Goal: Transaction & Acquisition: Book appointment/travel/reservation

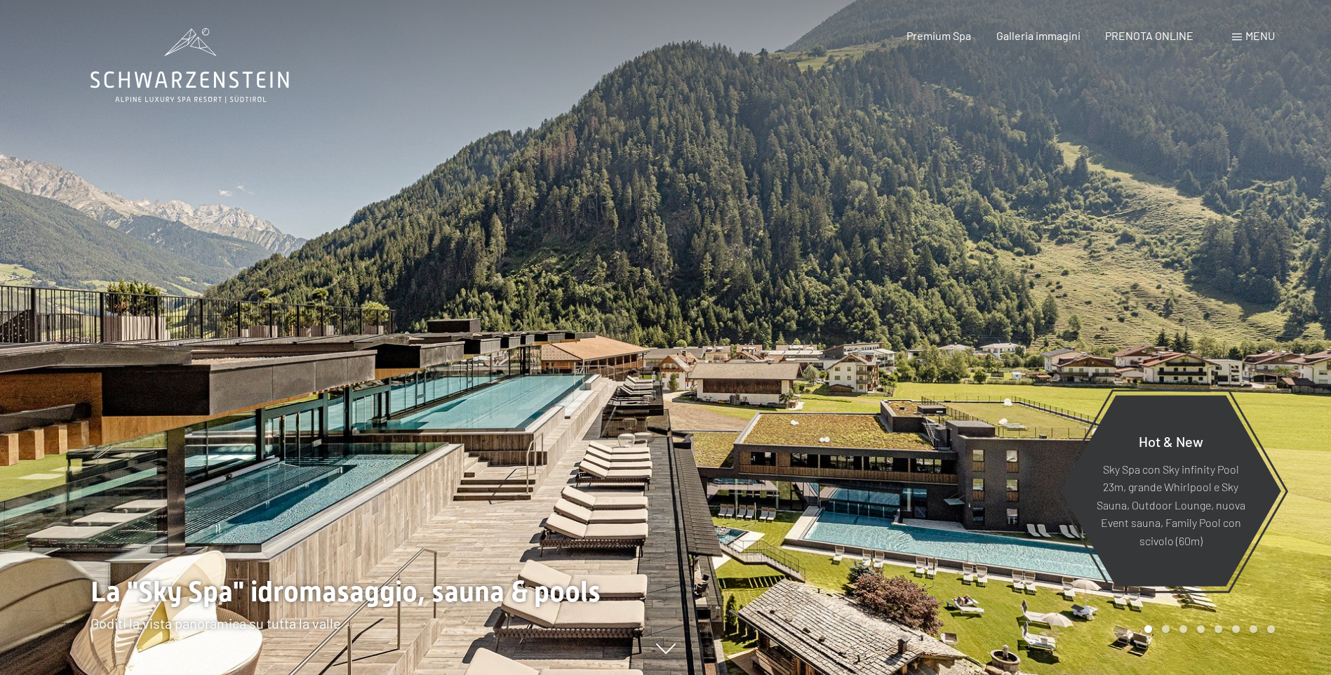
click at [1150, 43] on div "Premium Spa Galleria immagini PRENOTA ONLINE" at bounding box center [1037, 35] width 361 height 15
click at [1143, 32] on span "PRENOTA ONLINE" at bounding box center [1149, 33] width 88 height 13
click at [1125, 29] on span "PRENOTA ONLINE" at bounding box center [1149, 33] width 88 height 13
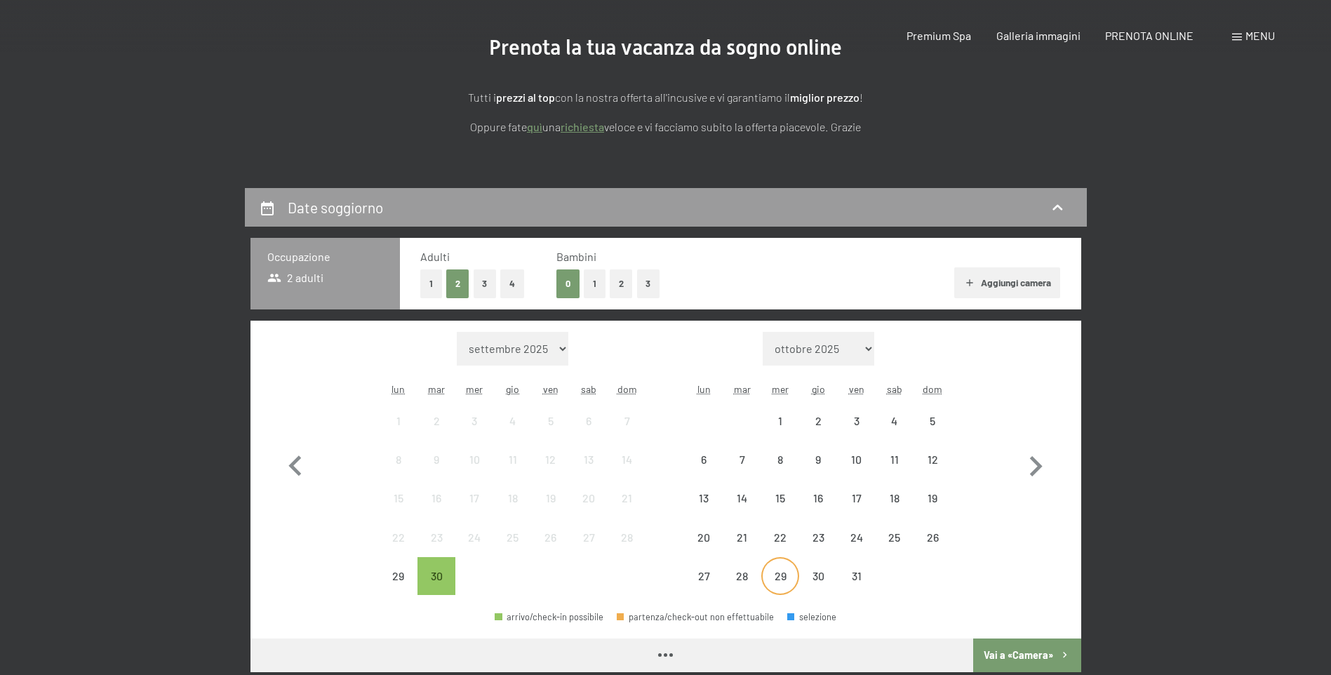
scroll to position [351, 0]
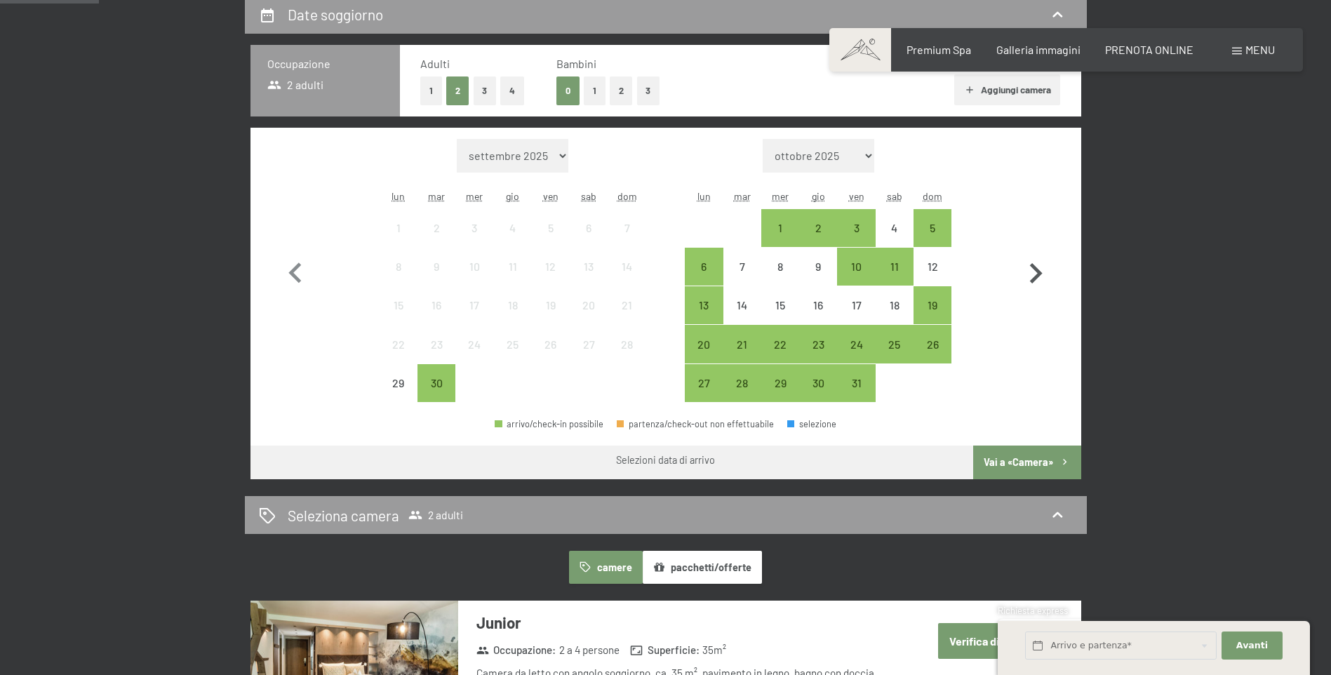
click at [1050, 270] on icon "button" at bounding box center [1035, 273] width 41 height 41
select select "2025-10-01"
select select "2025-11-01"
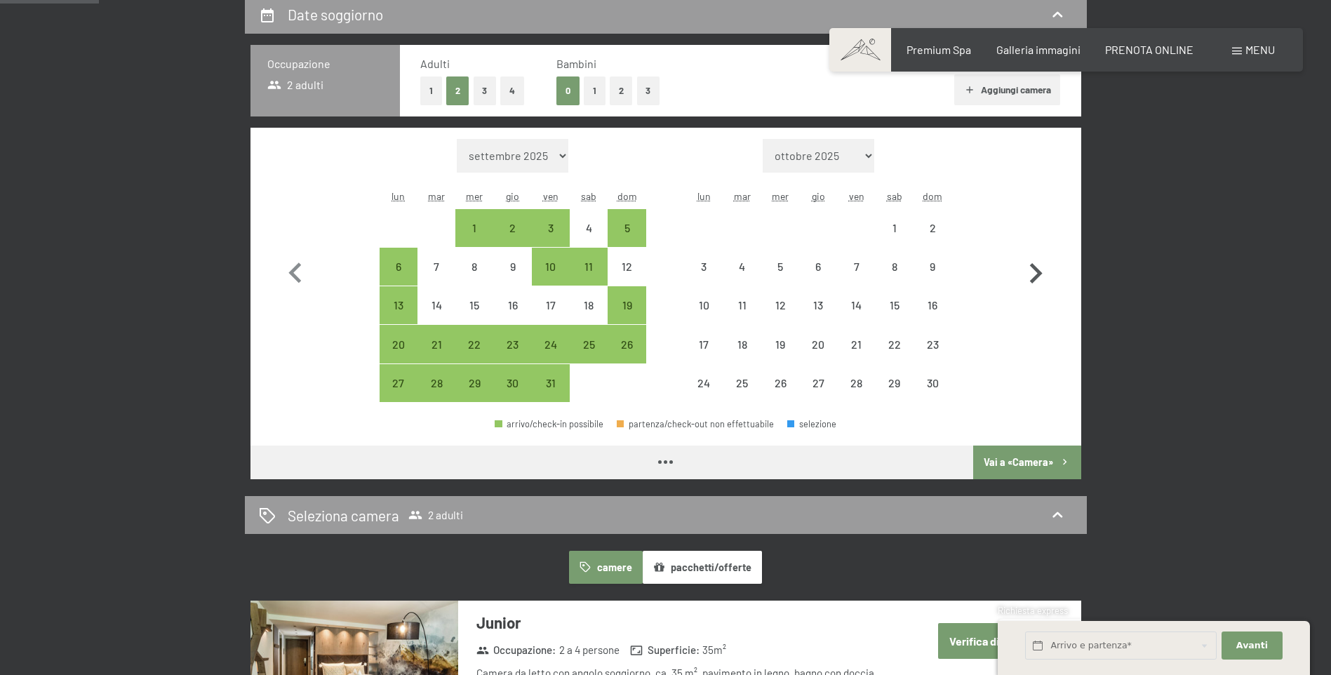
click at [1035, 269] on icon "button" at bounding box center [1036, 273] width 13 height 20
select select "2025-11-01"
select select "2025-12-01"
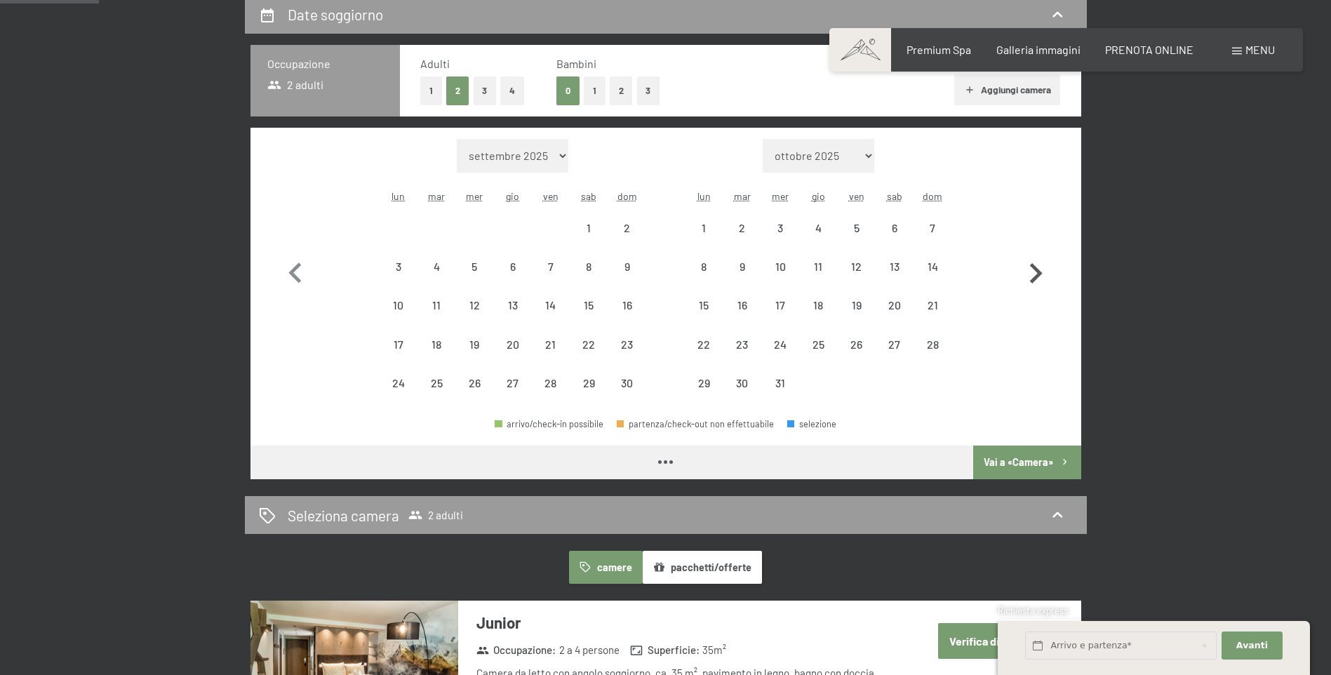
click at [1035, 269] on icon "button" at bounding box center [1036, 273] width 13 height 20
select select "2025-12-01"
select select "2026-01-01"
select select "2025-12-01"
select select "2026-01-01"
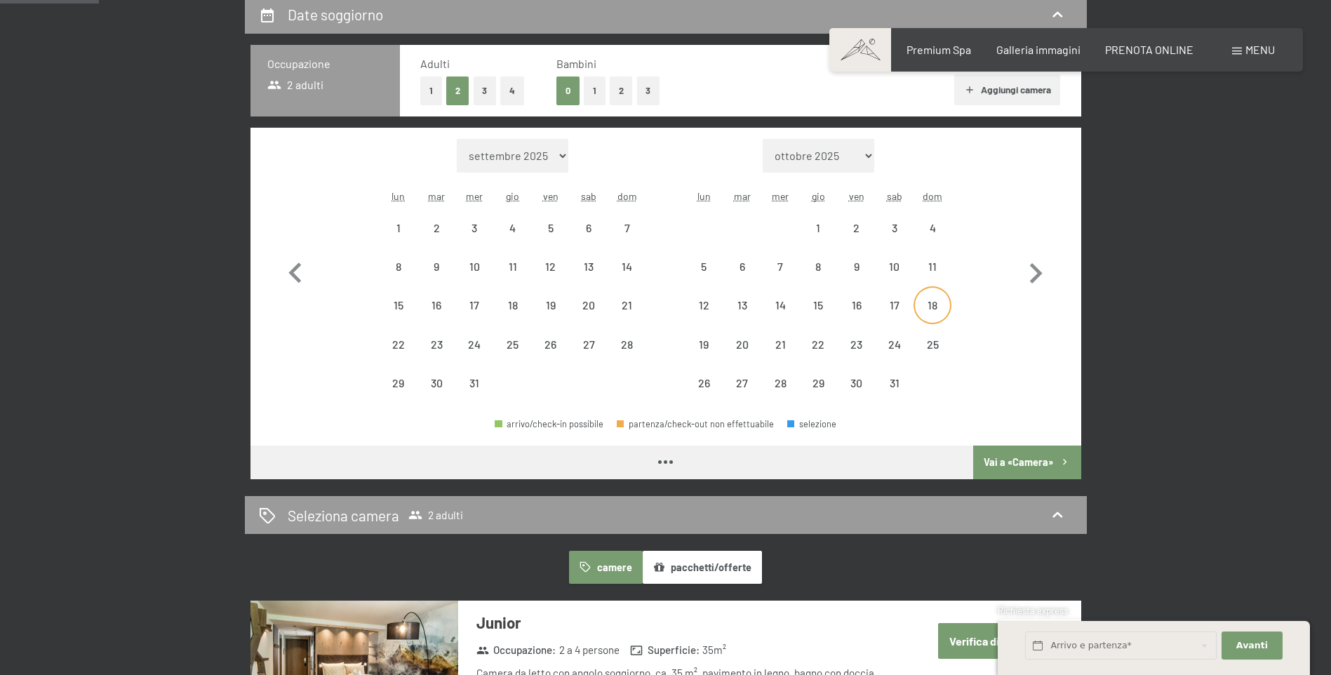
select select "2025-12-01"
select select "2026-01-01"
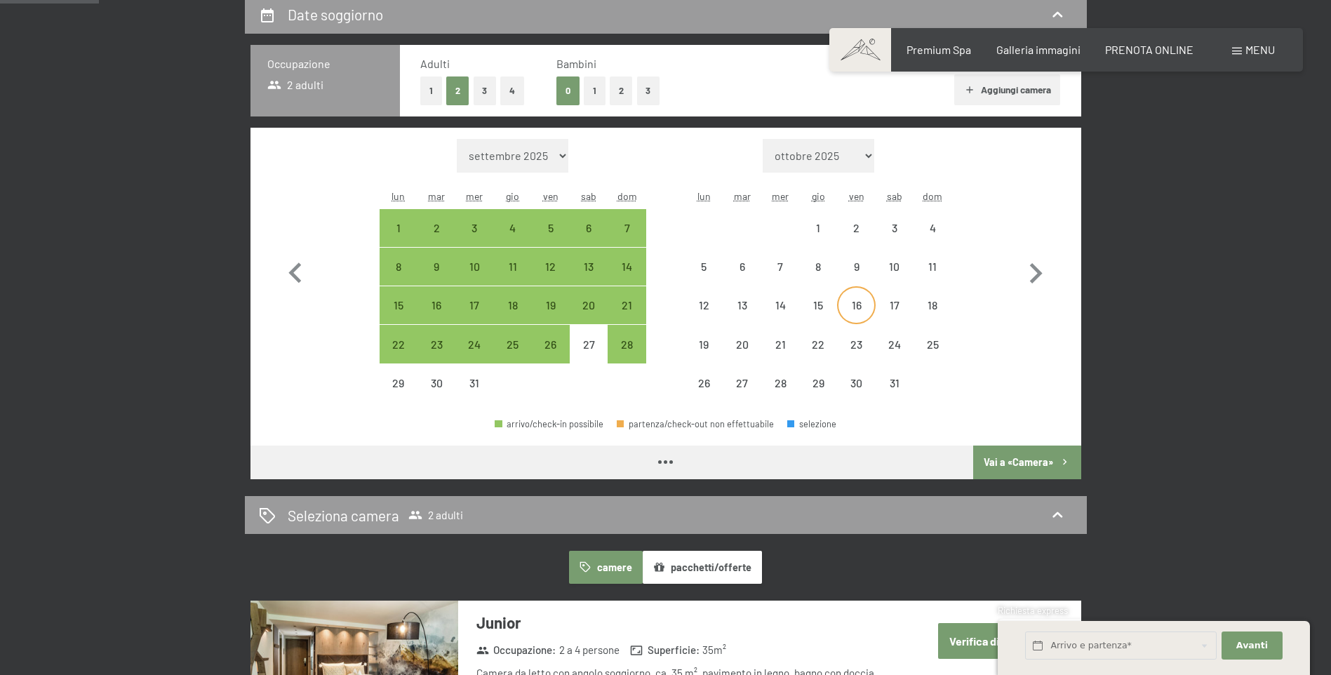
select select "2025-12-01"
select select "2026-01-01"
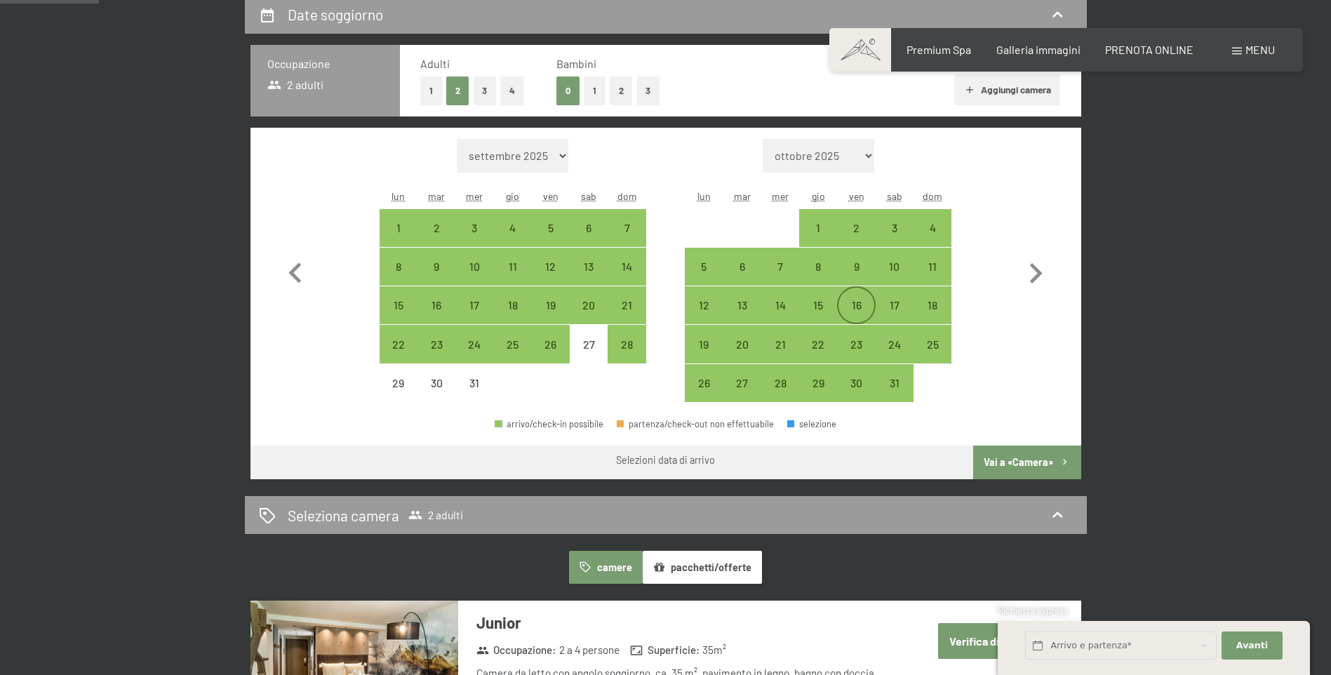
click at [855, 307] on div "16" at bounding box center [855, 317] width 35 height 35
select select "2025-12-01"
select select "2026-01-01"
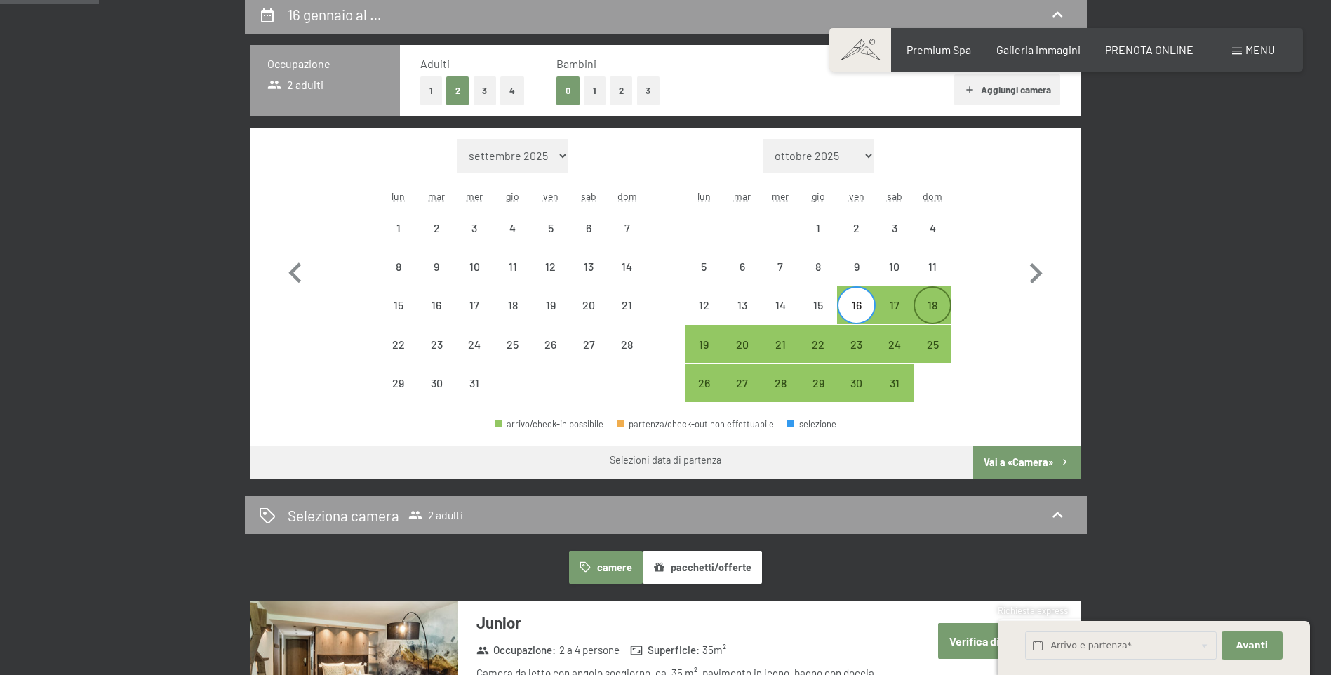
click at [940, 311] on div "18" at bounding box center [932, 317] width 35 height 35
select select "2025-12-01"
select select "2026-01-01"
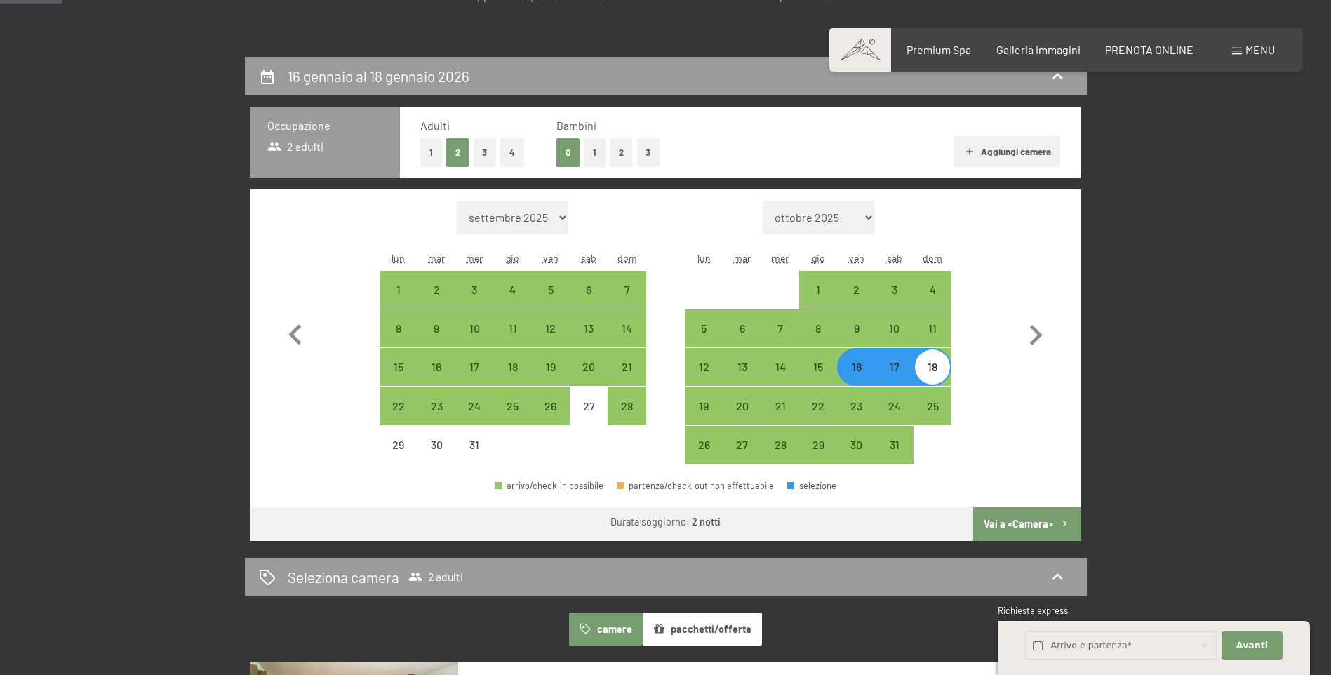
scroll to position [210, 0]
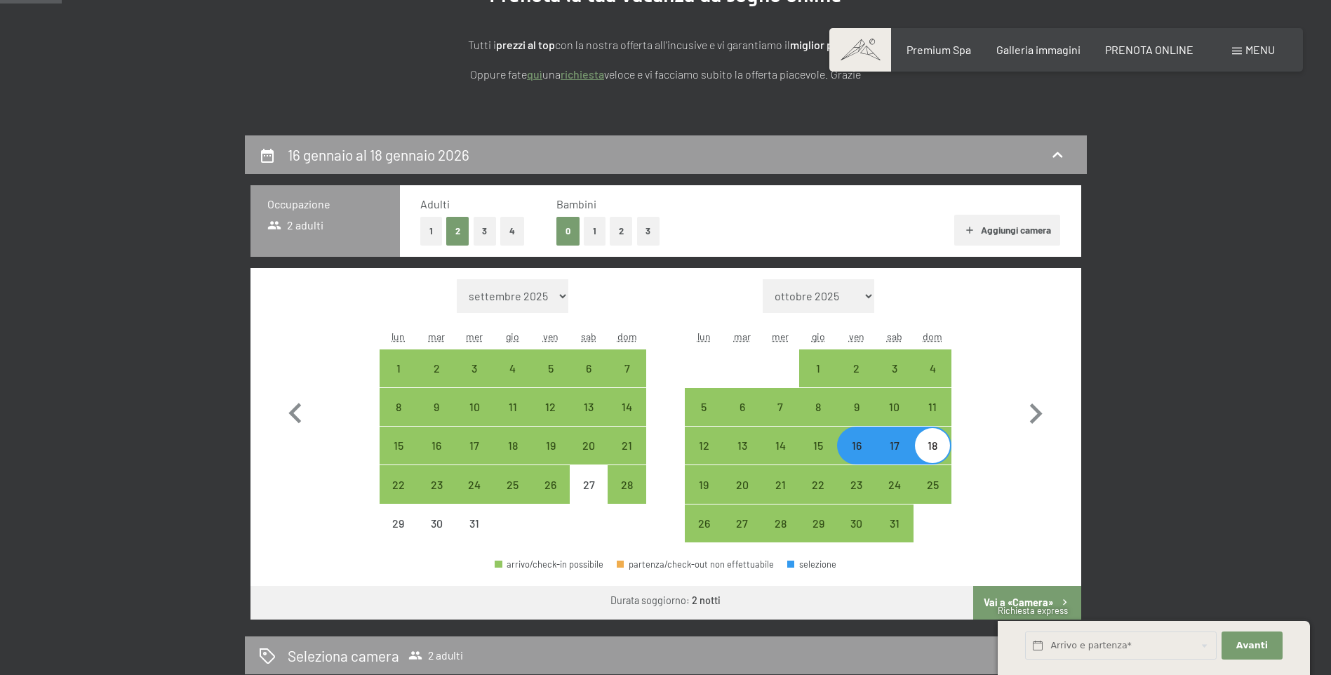
drag, startPoint x: 510, startPoint y: 230, endPoint x: 656, endPoint y: 295, distance: 159.8
click at [511, 230] on button "4" at bounding box center [512, 231] width 24 height 29
select select "2025-12-01"
select select "2026-01-01"
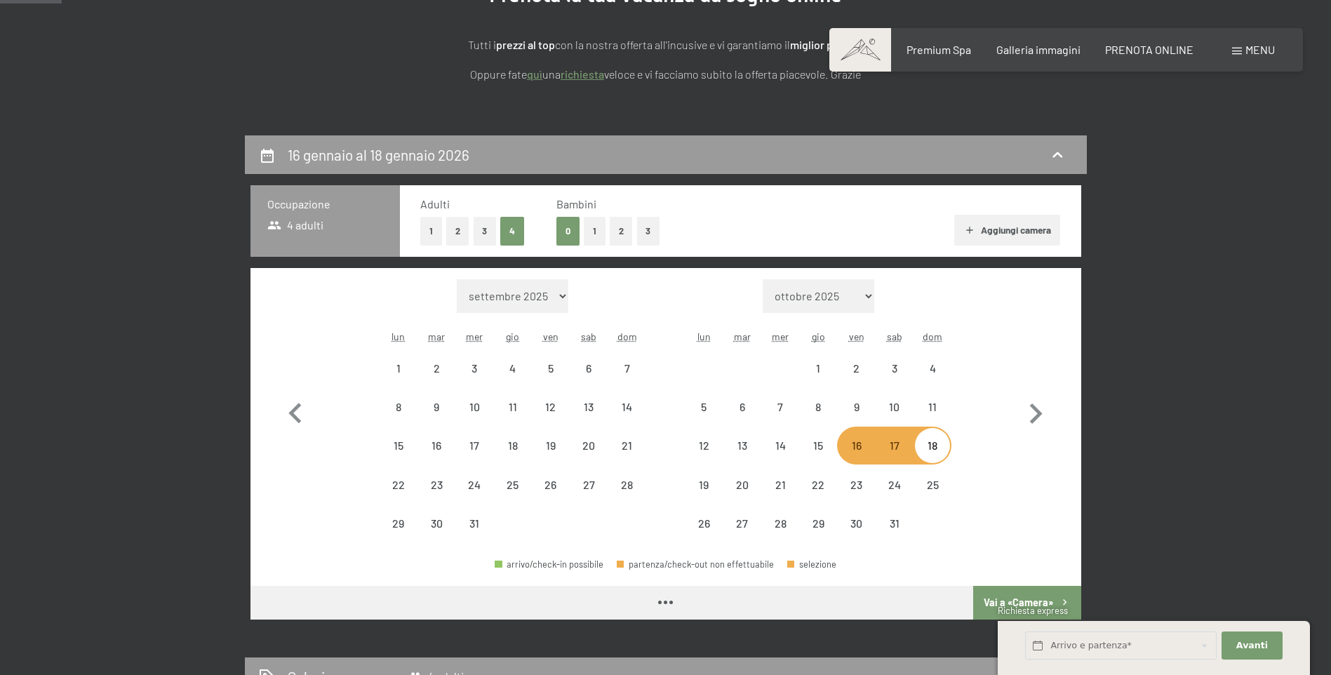
click at [864, 451] on div "16" at bounding box center [855, 457] width 35 height 35
select select "2025-12-01"
select select "2026-01-01"
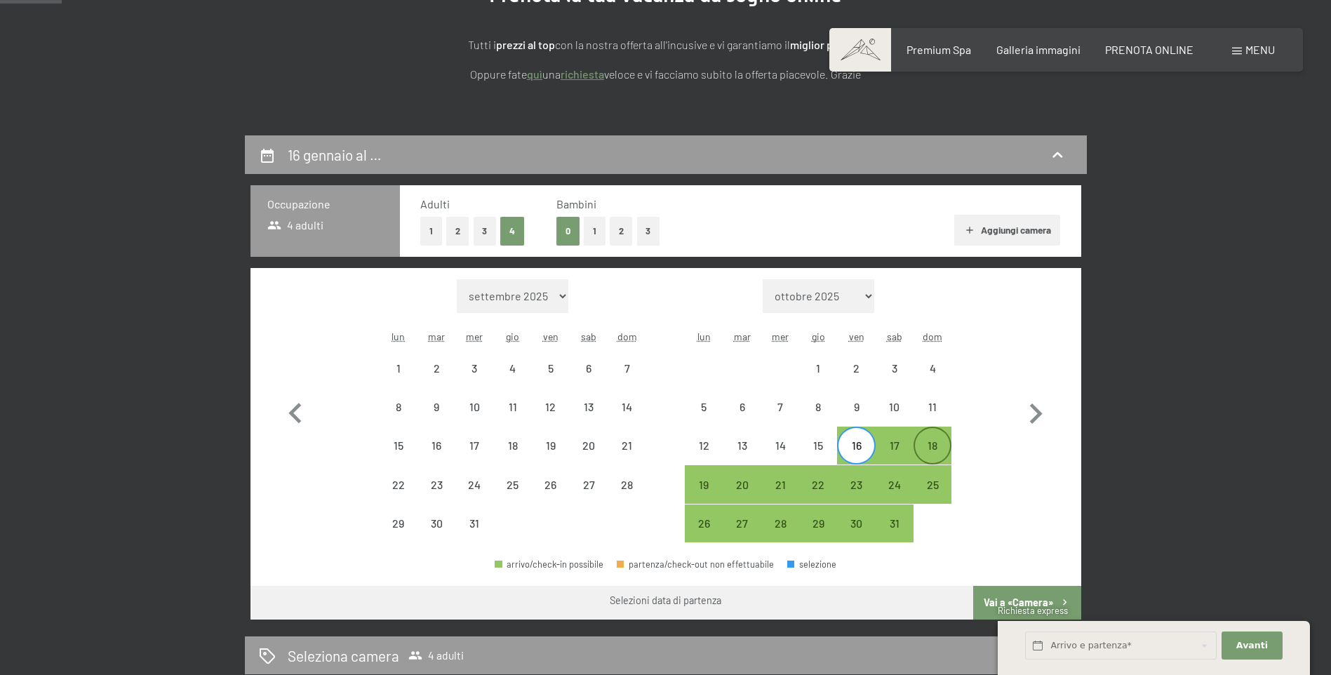
click at [943, 452] on div "18" at bounding box center [932, 457] width 35 height 35
select select "2025-12-01"
select select "2026-01-01"
